Goal: Task Accomplishment & Management: Use online tool/utility

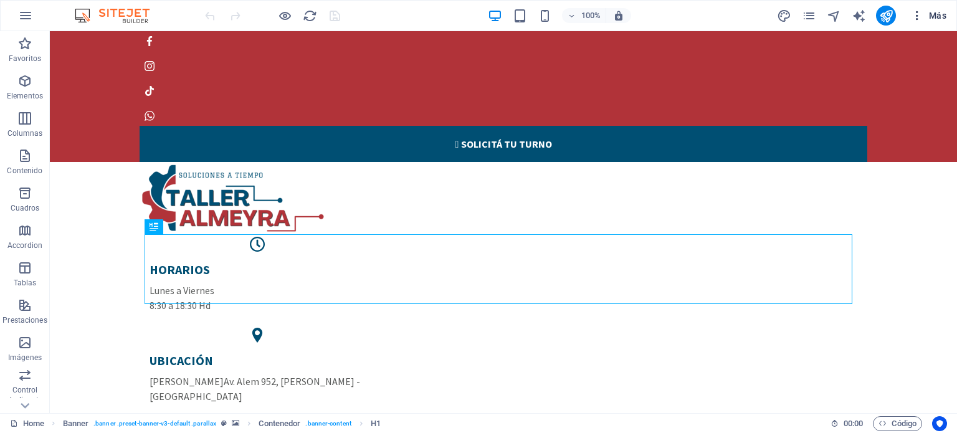
click at [928, 15] on span "Más" at bounding box center [929, 15] width 36 height 12
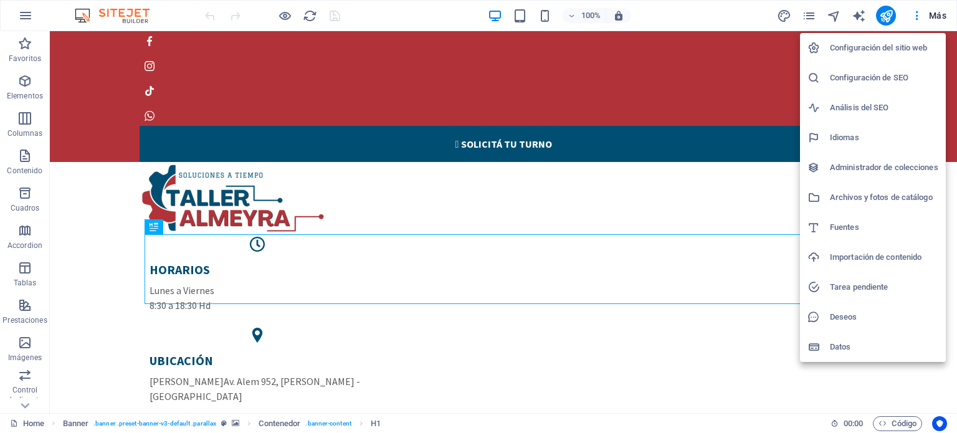
click at [864, 75] on h6 "Configuración de SEO" at bounding box center [884, 77] width 108 height 15
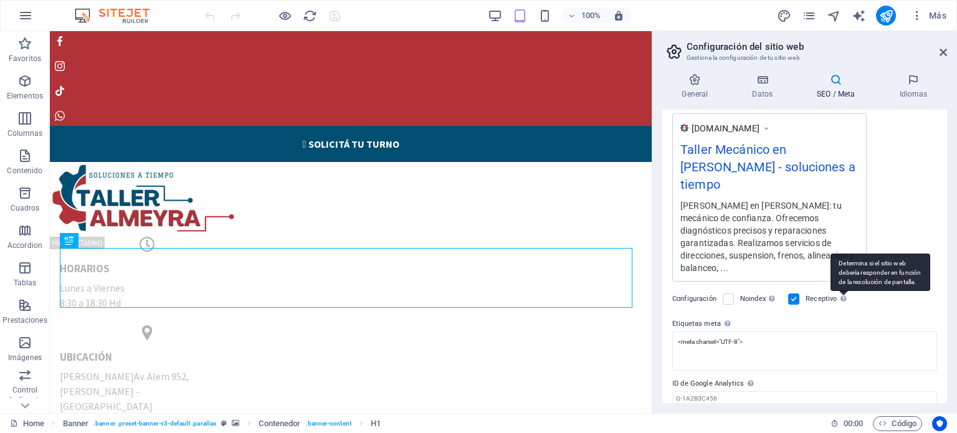
scroll to position [231, 0]
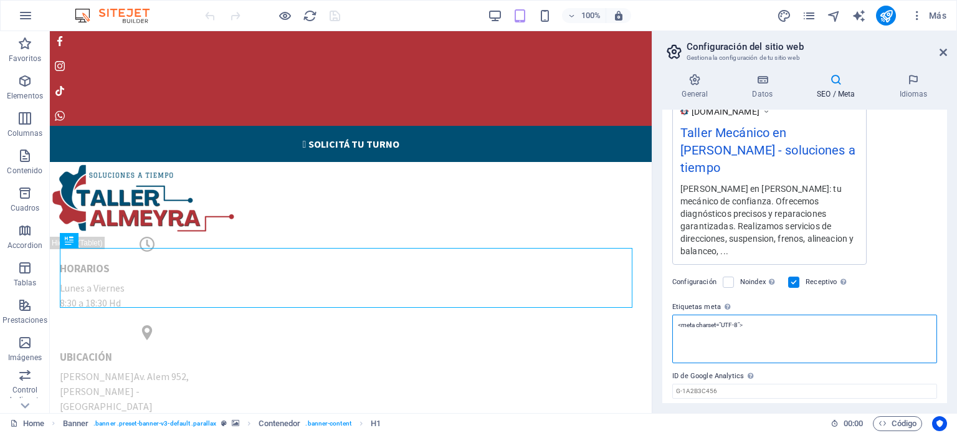
click at [763, 315] on textarea "<meta charset="UTF-8">" at bounding box center [804, 339] width 265 height 49
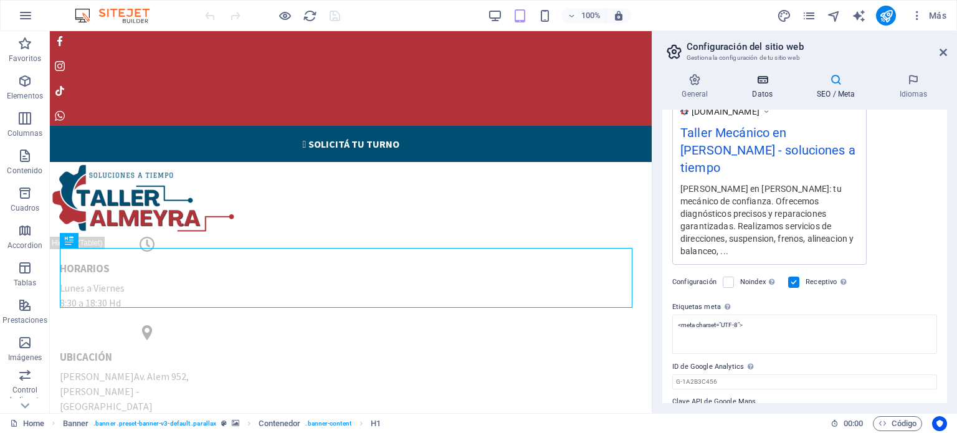
click at [765, 83] on icon at bounding box center [763, 80] width 60 height 12
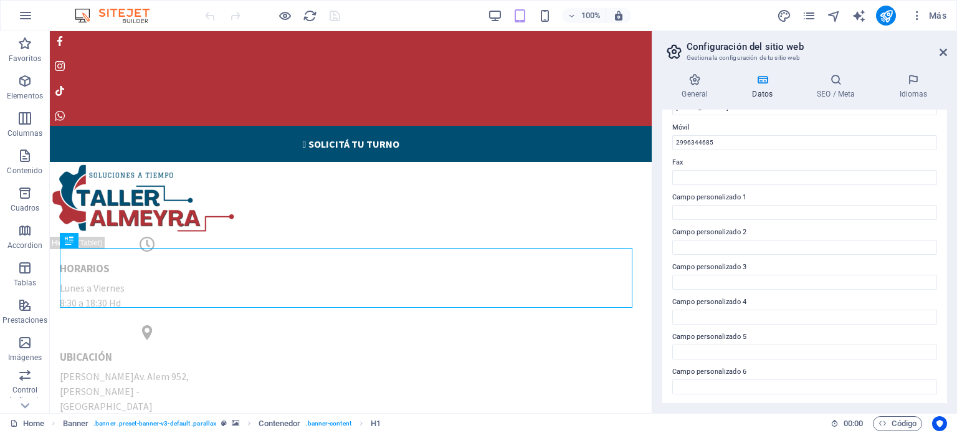
scroll to position [0, 0]
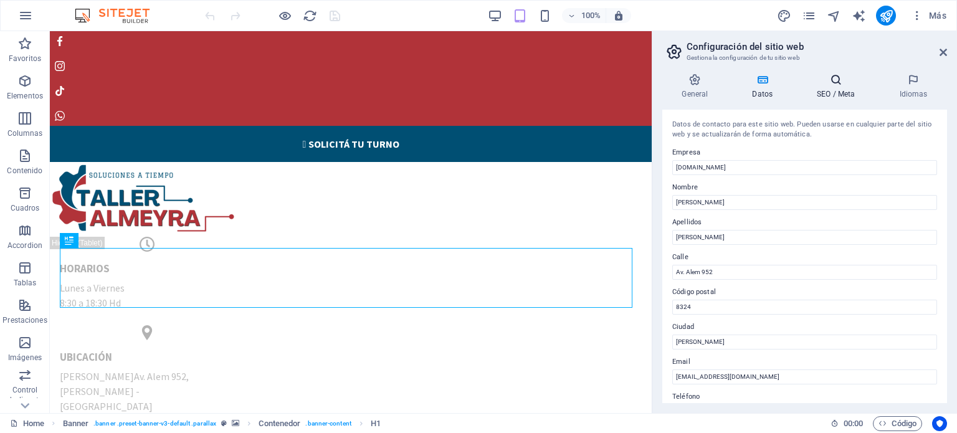
click at [845, 92] on h4 "SEO / Meta" at bounding box center [839, 87] width 82 height 26
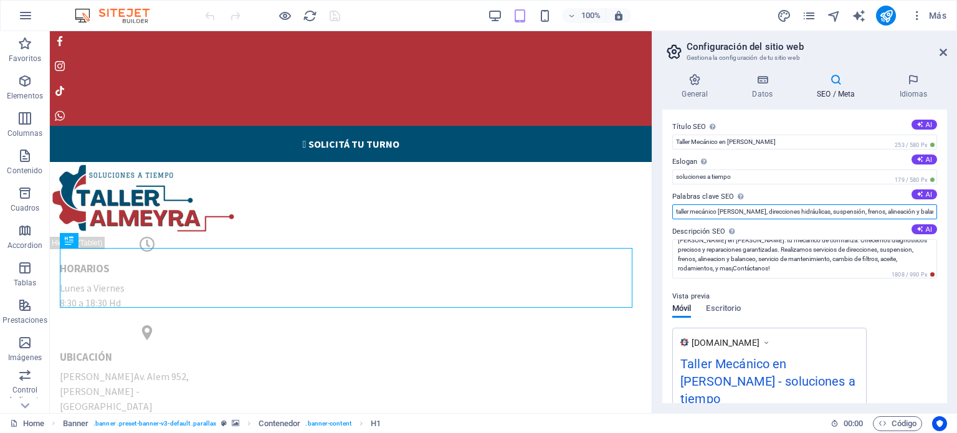
click at [745, 211] on input "taller mecánico [PERSON_NAME], direcciones hidráulicas, suspensión, frenos, ali…" at bounding box center [804, 211] width 265 height 15
drag, startPoint x: 676, startPoint y: 211, endPoint x: 744, endPoint y: 208, distance: 68.0
click at [744, 208] on input "taller mecánico [PERSON_NAME], direcciones hidráulicas, suspensión, frenos, ali…" at bounding box center [804, 211] width 265 height 15
drag, startPoint x: 746, startPoint y: 212, endPoint x: 810, endPoint y: 212, distance: 63.6
click at [810, 212] on input "taller mecánico [PERSON_NAME], direcciones hidráulicas, suspensión, frenos, ali…" at bounding box center [804, 211] width 265 height 15
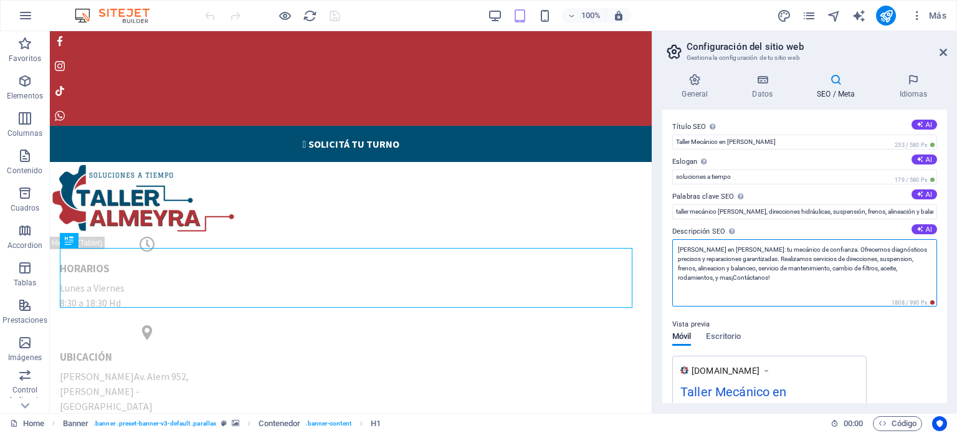
click at [738, 260] on textarea "[PERSON_NAME] en [PERSON_NAME]: tu mecánico de confianza. Ofrecemos diagnóstico…" at bounding box center [804, 272] width 265 height 67
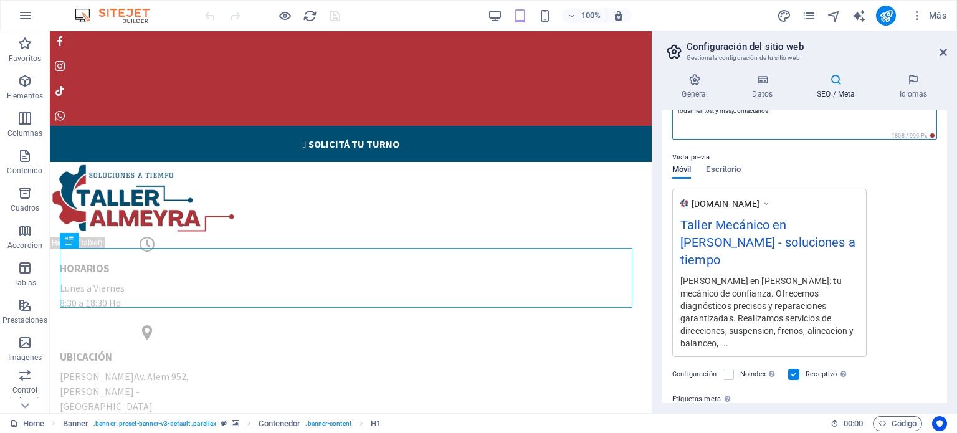
scroll to position [187, 0]
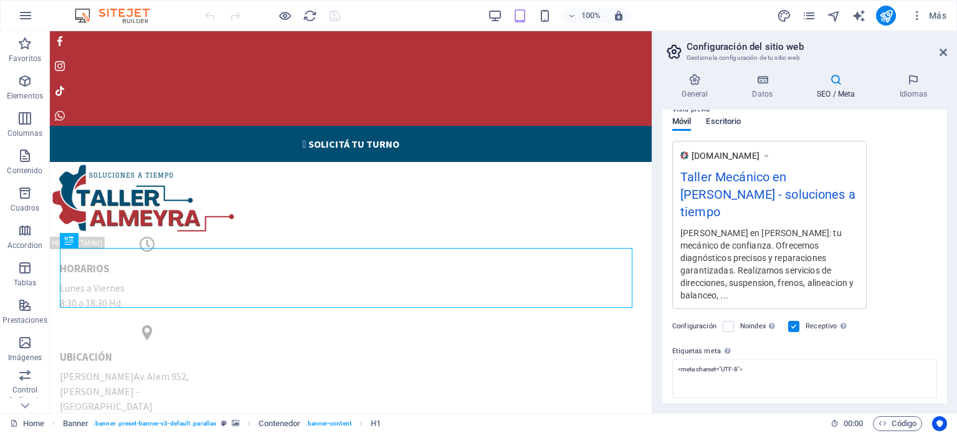
click at [725, 152] on div "Vista previa Móvil Escritorio [DOMAIN_NAME] Taller Mecánico en [PERSON_NAME] - …" at bounding box center [804, 200] width 265 height 217
click at [718, 120] on span "Escritorio" at bounding box center [723, 122] width 35 height 17
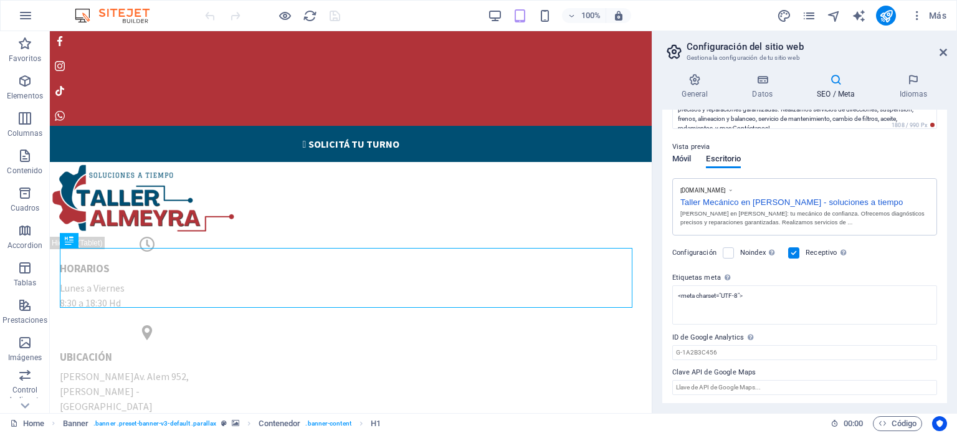
click at [688, 154] on span "Móvil" at bounding box center [681, 159] width 19 height 17
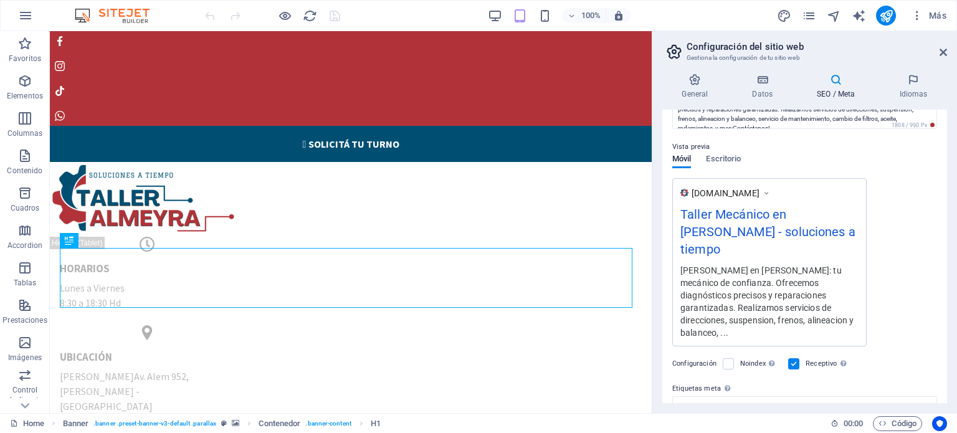
click at [733, 151] on div "Vista previa" at bounding box center [804, 147] width 265 height 15
click at [730, 155] on span "Escritorio" at bounding box center [723, 159] width 35 height 17
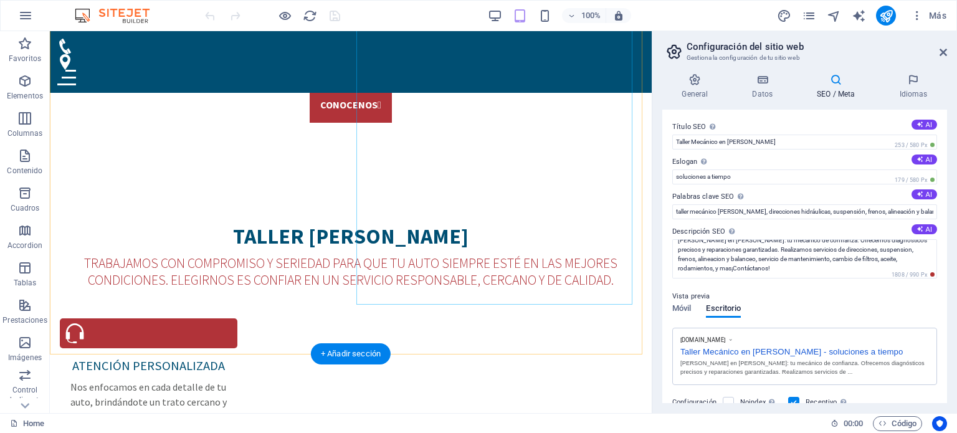
scroll to position [935, 0]
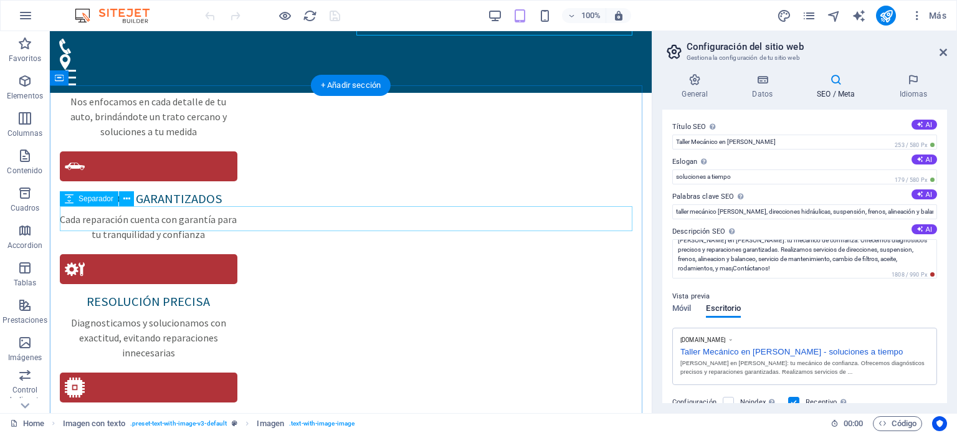
scroll to position [1246, 0]
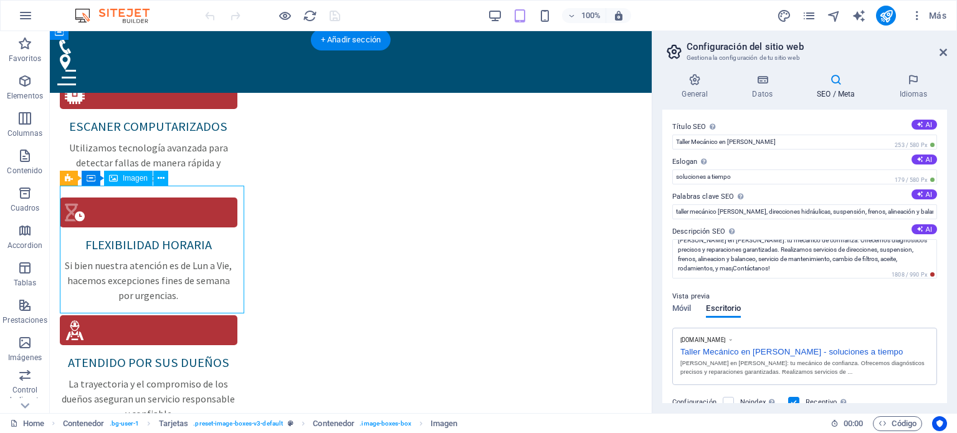
select select "%"
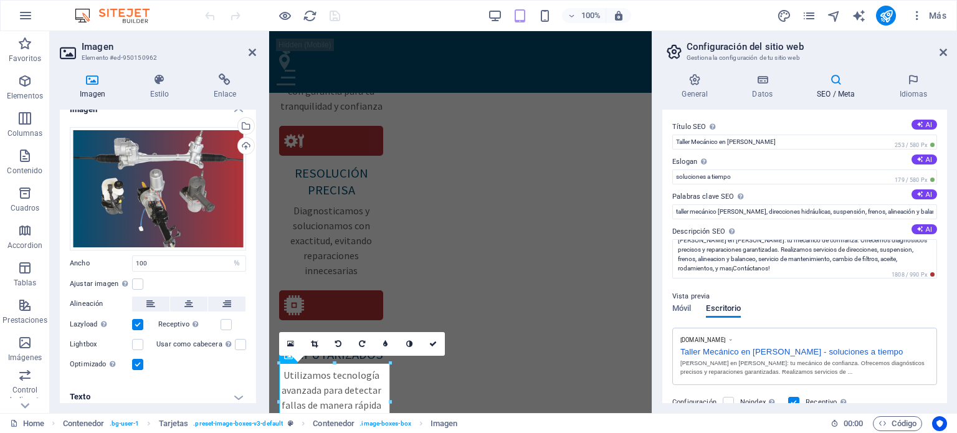
scroll to position [21, 0]
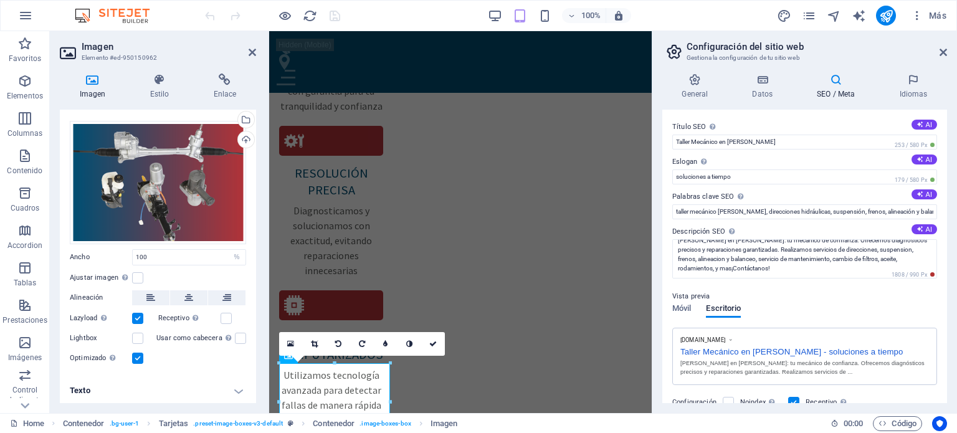
click at [232, 387] on h4 "Texto" at bounding box center [158, 391] width 196 height 30
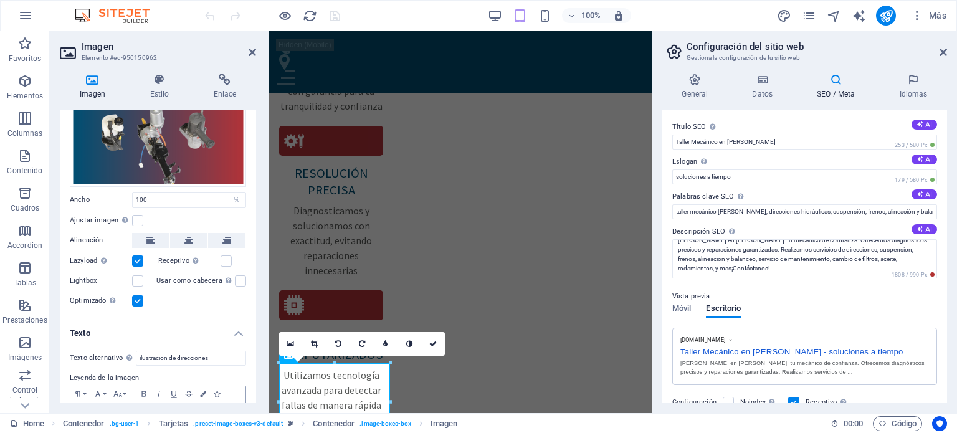
scroll to position [138, 0]
